Goal: Communication & Community: Answer question/provide support

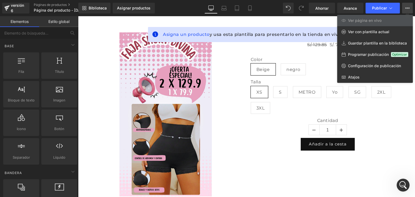
scroll to position [410, 0]
click at [399, 189] on div "Abrir Intercom Messenger" at bounding box center [402, 184] width 18 height 18
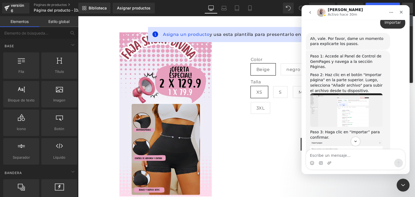
scroll to position [264, 0]
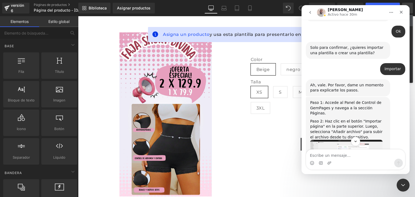
click at [334, 140] on img "import templates" at bounding box center [346, 156] width 72 height 33
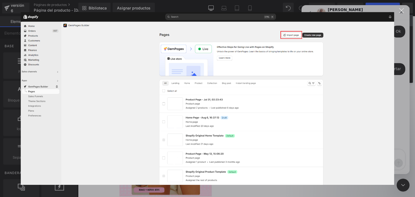
scroll to position [0, 0]
click at [401, 12] on div "Cerrar" at bounding box center [401, 10] width 5 height 5
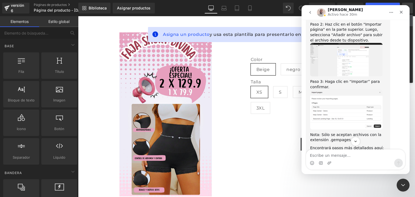
scroll to position [404, 0]
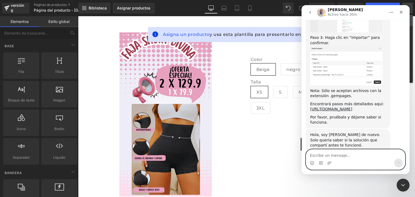
click at [335, 155] on textarea "Escribe un mensaje..." at bounding box center [355, 154] width 99 height 9
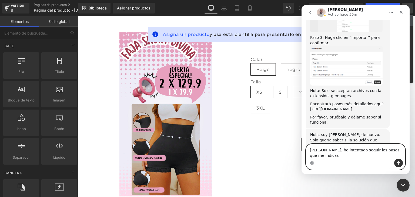
scroll to position [410, 0]
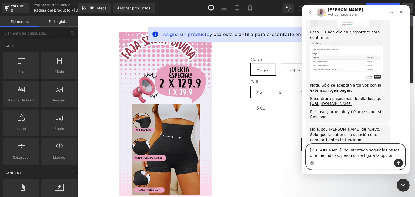
click at [353, 156] on textarea "[PERSON_NAME], he intentado seguir los pasos que me indicas, pero no me figura …" at bounding box center [355, 151] width 99 height 15
click at [389, 158] on textarea "[PERSON_NAME], he intentado seguir los pasos que me indicas, pero no me figura …" at bounding box center [355, 149] width 99 height 20
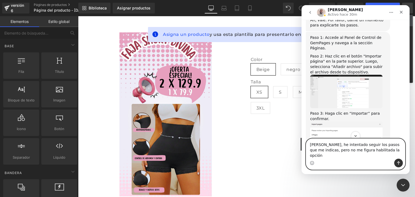
scroll to position [286, 0]
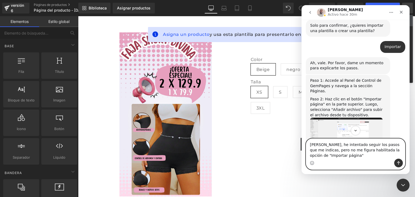
type textarea "[PERSON_NAME], he intentado seguir los pasos que me indicas, pero no me figura …"
click at [348, 157] on textarea "[PERSON_NAME], he intentado seguir los pasos que me indicas, pero no me figura …" at bounding box center [355, 149] width 99 height 20
paste textarea "Escribe un mensaje..."
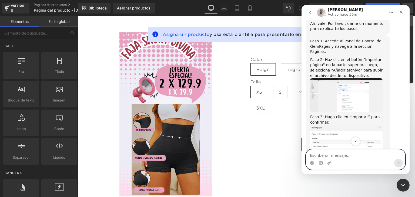
scroll to position [307, 0]
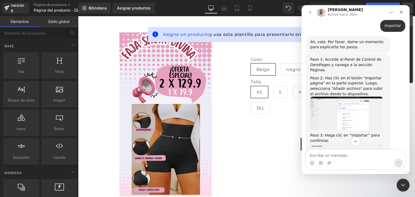
click at [339, 97] on img "import templates" at bounding box center [346, 113] width 72 height 33
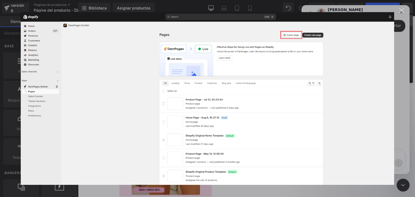
click at [401, 148] on div "Intercom Messenger" at bounding box center [207, 98] width 415 height 197
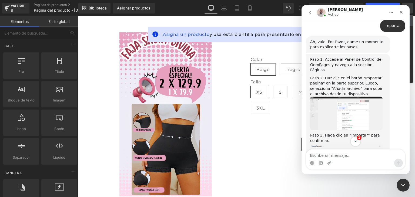
click at [356, 141] on icon "Scroll to bottom" at bounding box center [355, 142] width 3 height 2
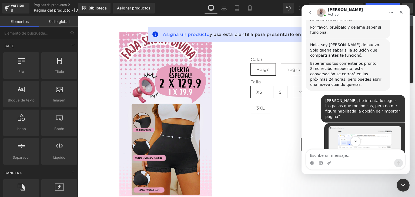
scroll to position [506, 0]
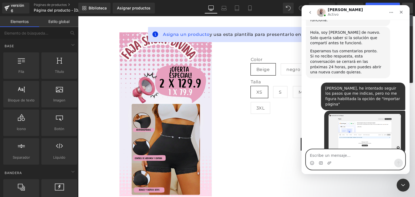
click at [324, 154] on textarea "Escribe un mensaje..." at bounding box center [355, 154] width 99 height 9
type textarea "Ok, gracias."
